Goal: Download file/media

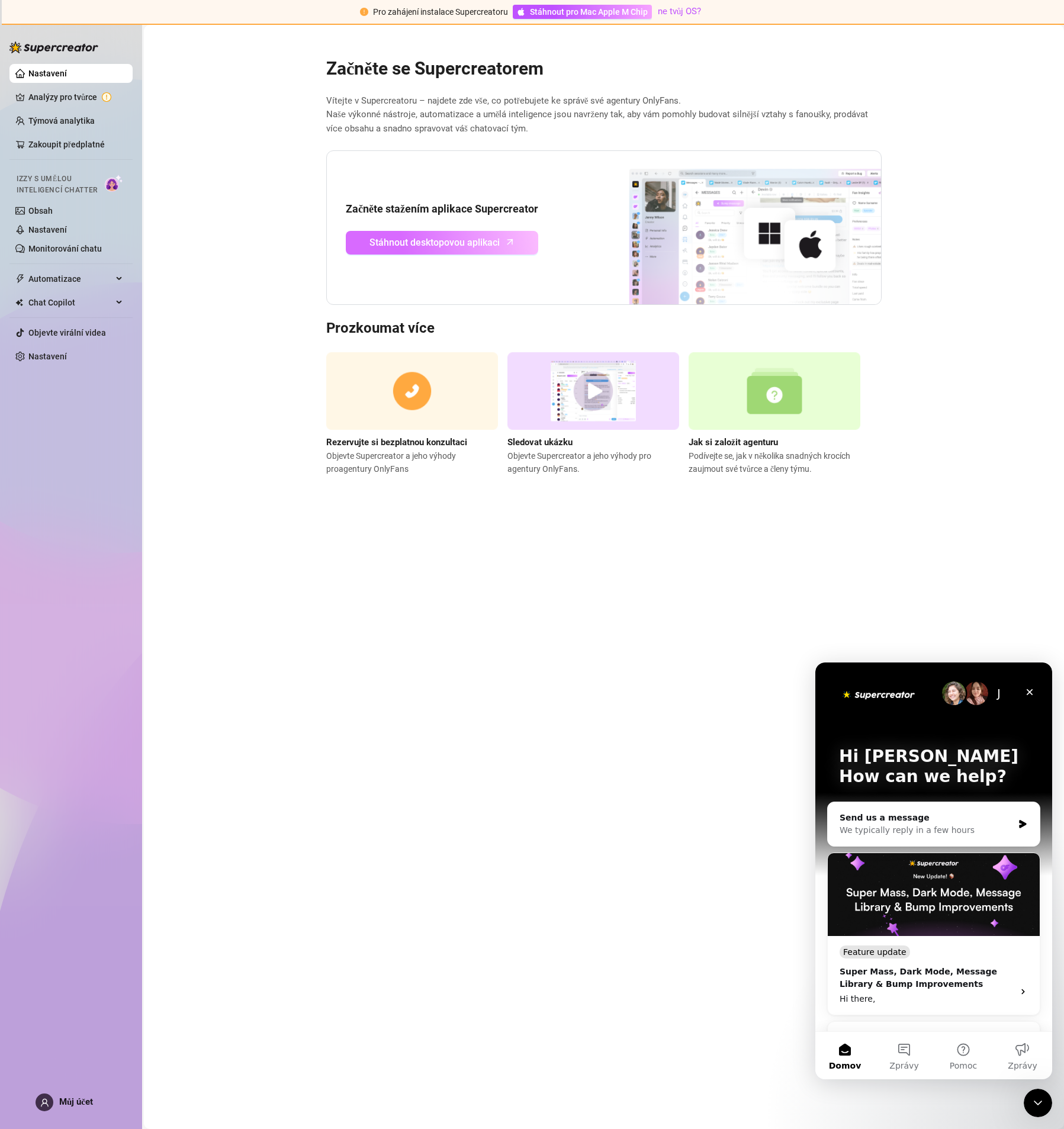
click at [487, 250] on link "Stáhnout desktopovou aplikaci" at bounding box center [441, 243] width 192 height 23
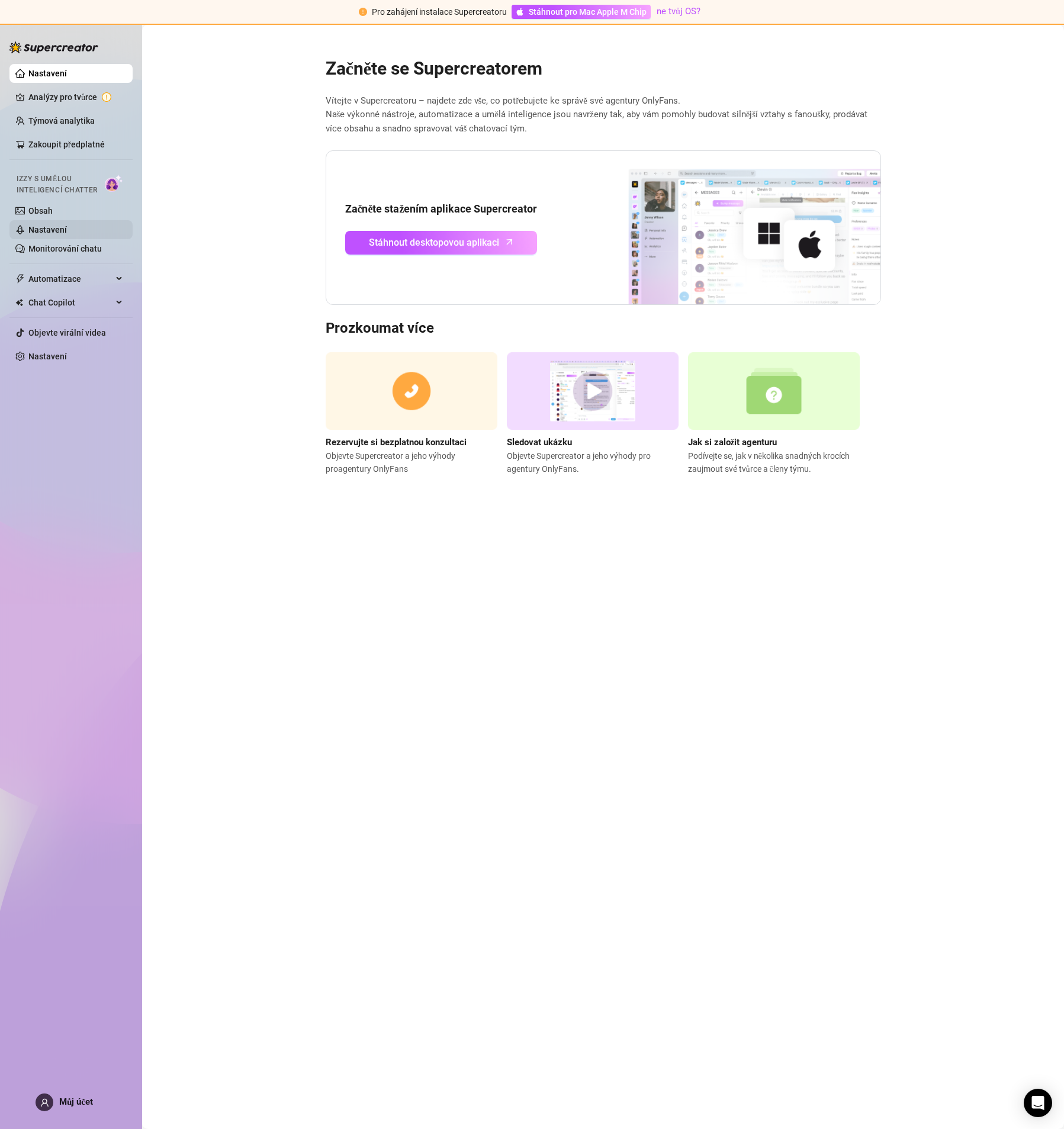
click at [56, 231] on link "Nastavení" at bounding box center [47, 230] width 39 height 10
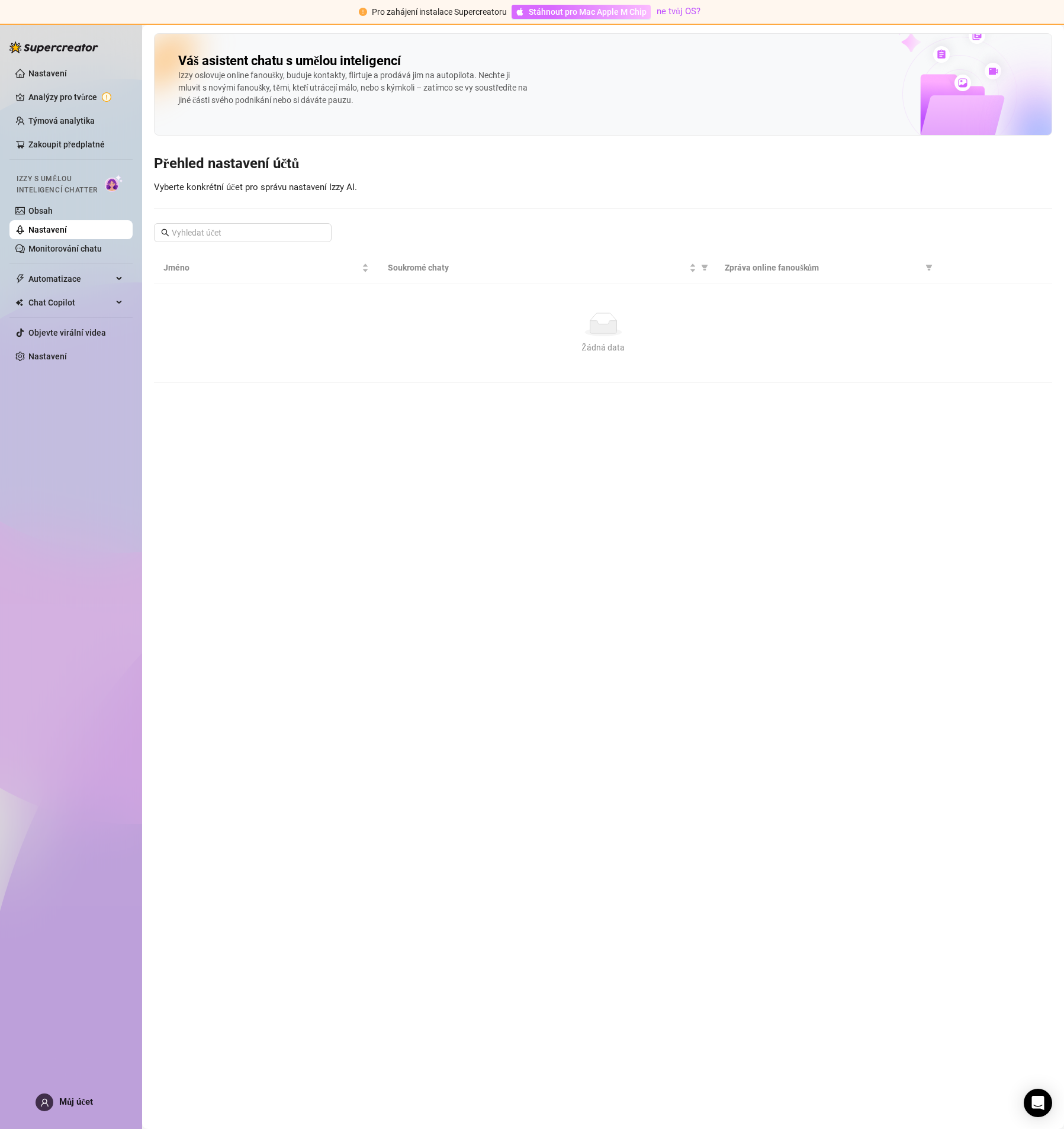
click at [589, 10] on font "Stáhnout pro Mac Apple M Chip" at bounding box center [587, 12] width 118 height 10
